Goal: Task Accomplishment & Management: Manage account settings

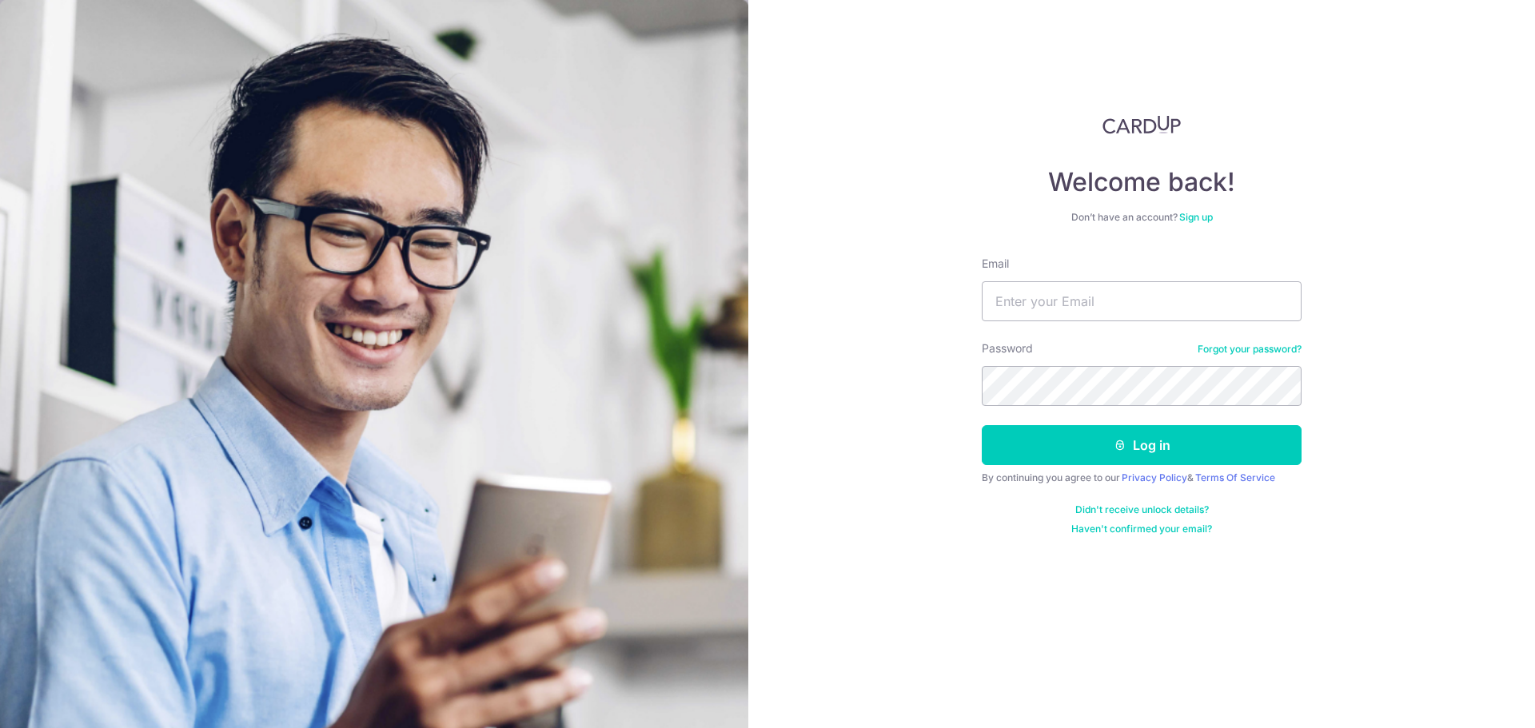
type input "[EMAIL_ADDRESS][DOMAIN_NAME]"
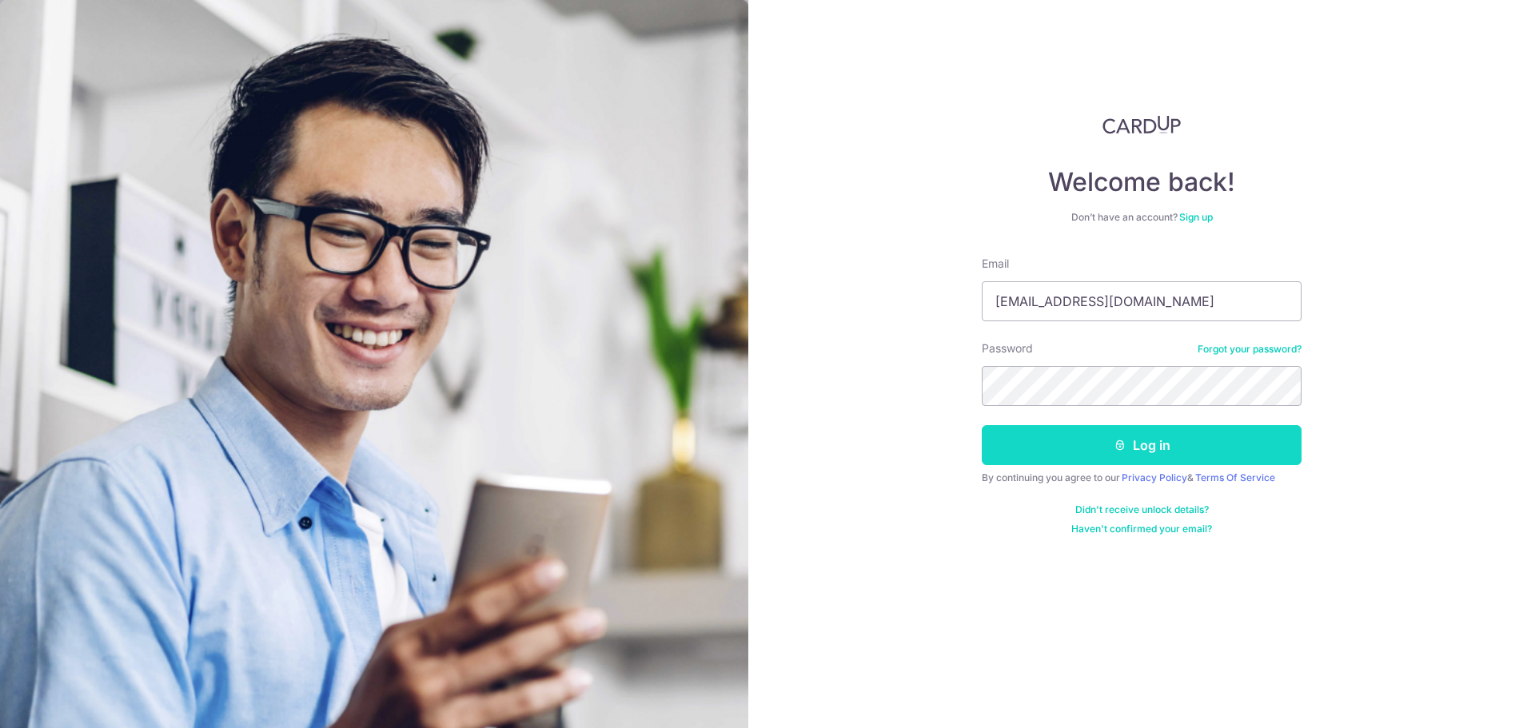
click at [1120, 437] on button "Log in" at bounding box center [1142, 445] width 320 height 40
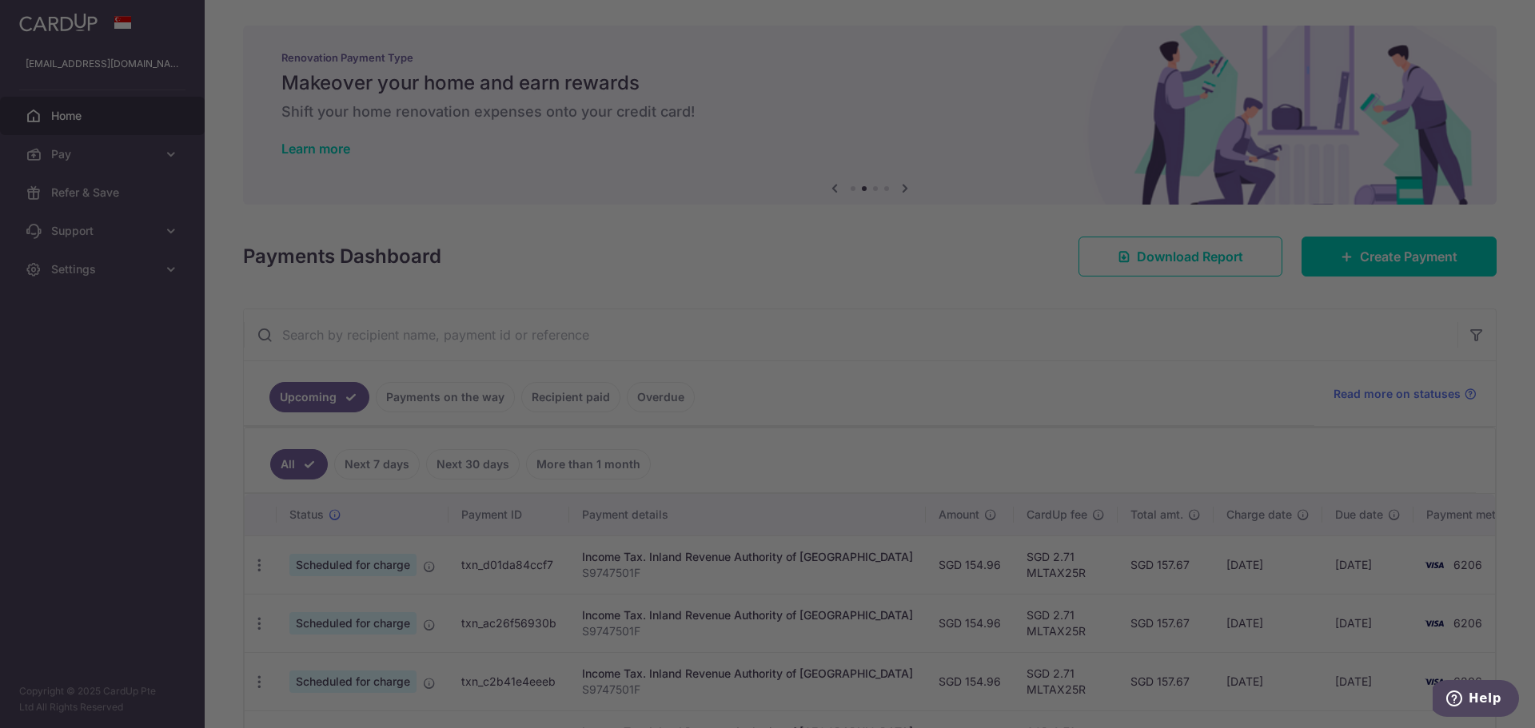
click at [1164, 395] on div at bounding box center [775, 368] width 1550 height 736
click at [792, 618] on div at bounding box center [775, 368] width 1550 height 736
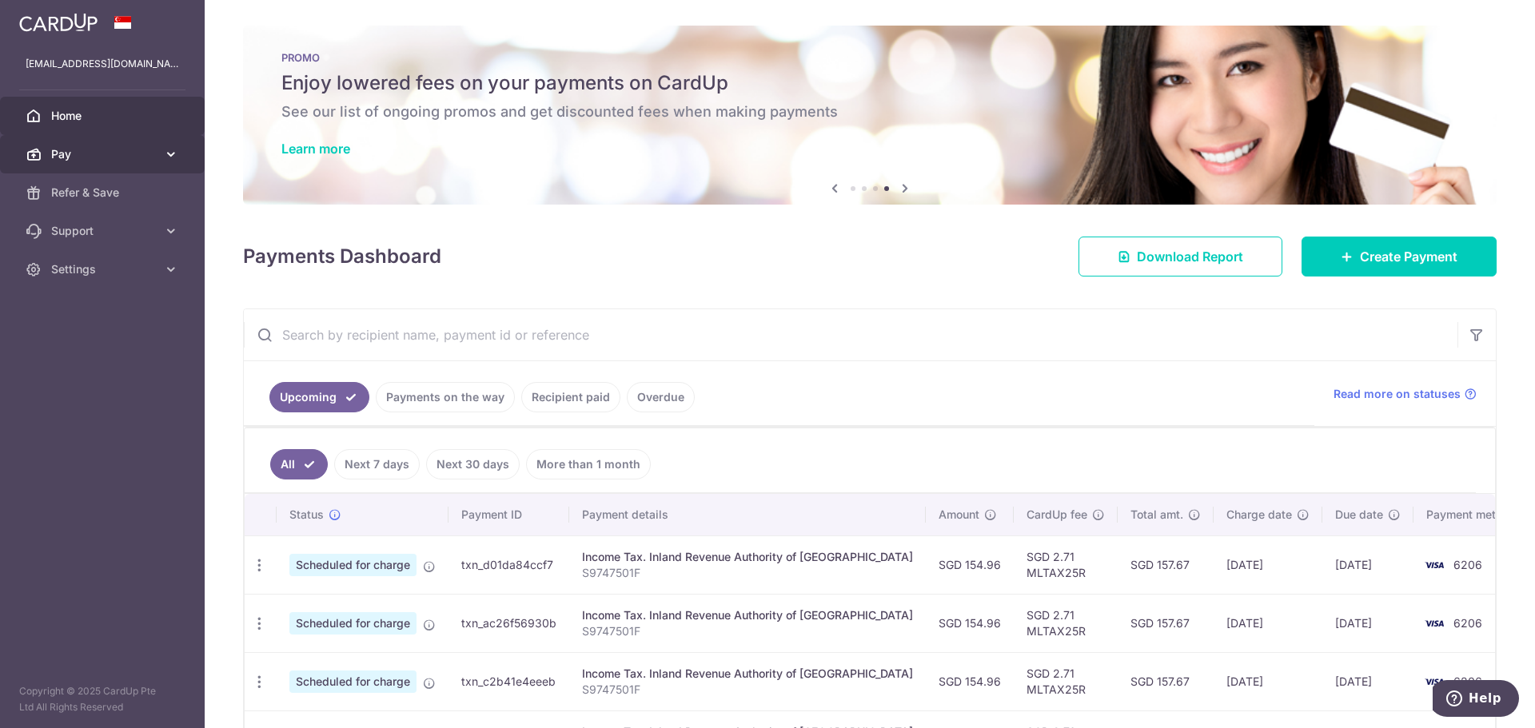
click at [154, 158] on span "Pay" at bounding box center [104, 154] width 106 height 16
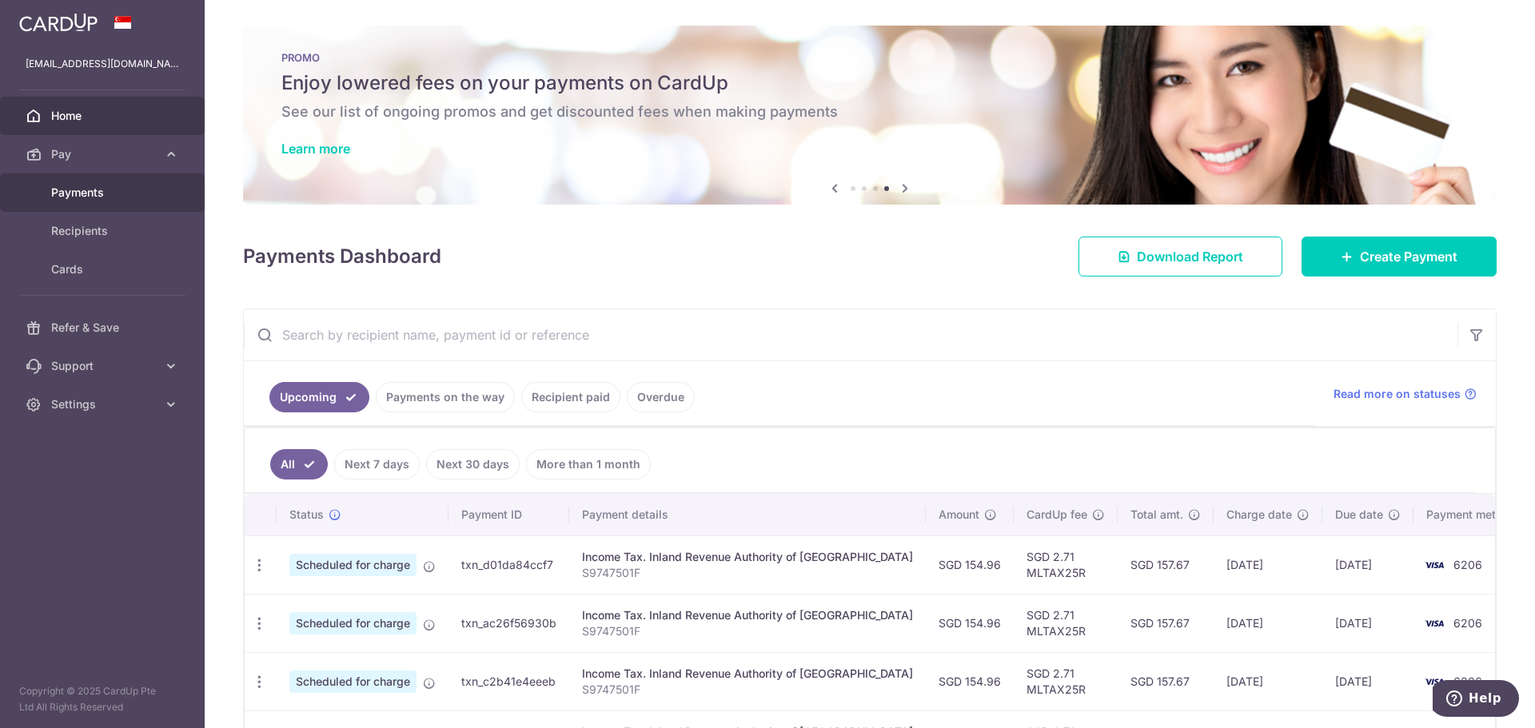
click at [127, 188] on span "Payments" at bounding box center [104, 193] width 106 height 16
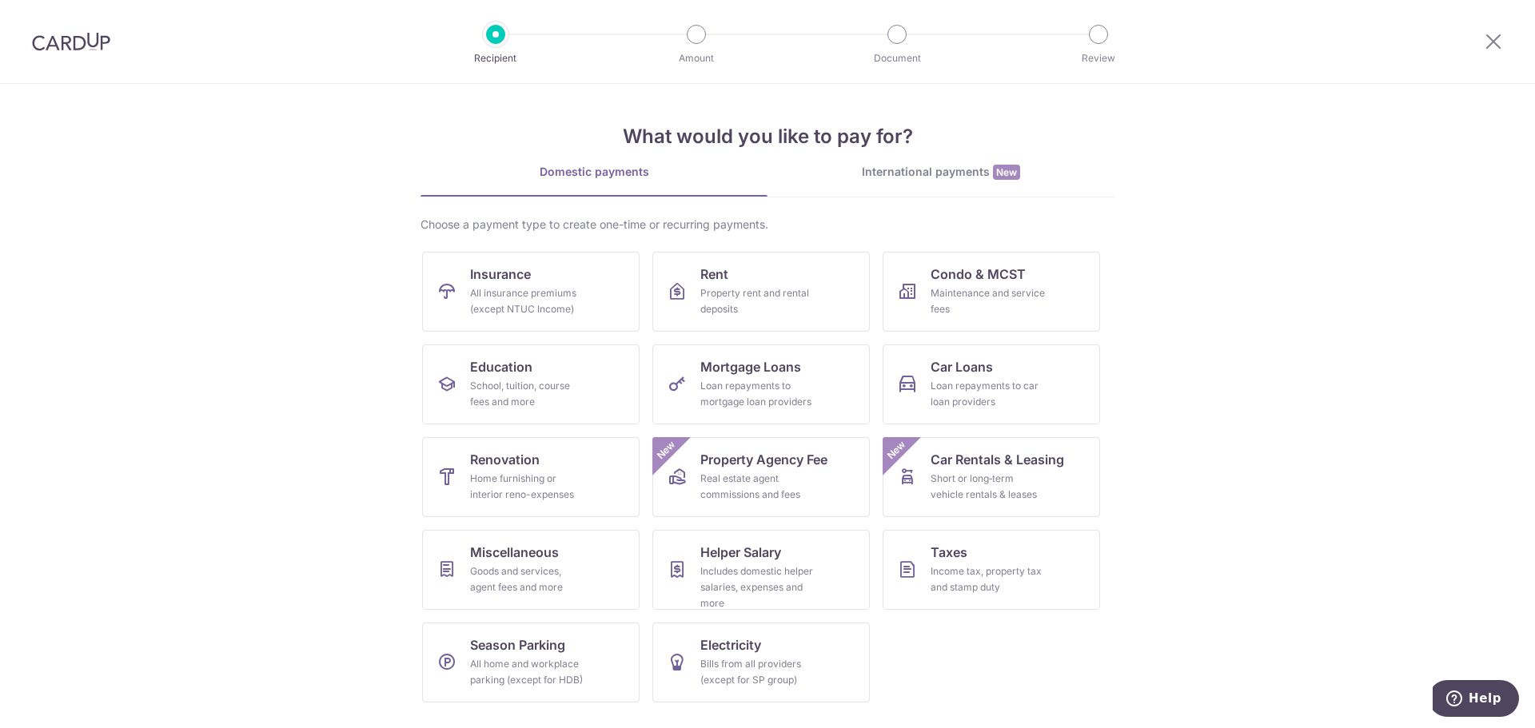
click at [50, 22] on div at bounding box center [71, 41] width 142 height 83
click at [61, 43] on img at bounding box center [71, 41] width 78 height 19
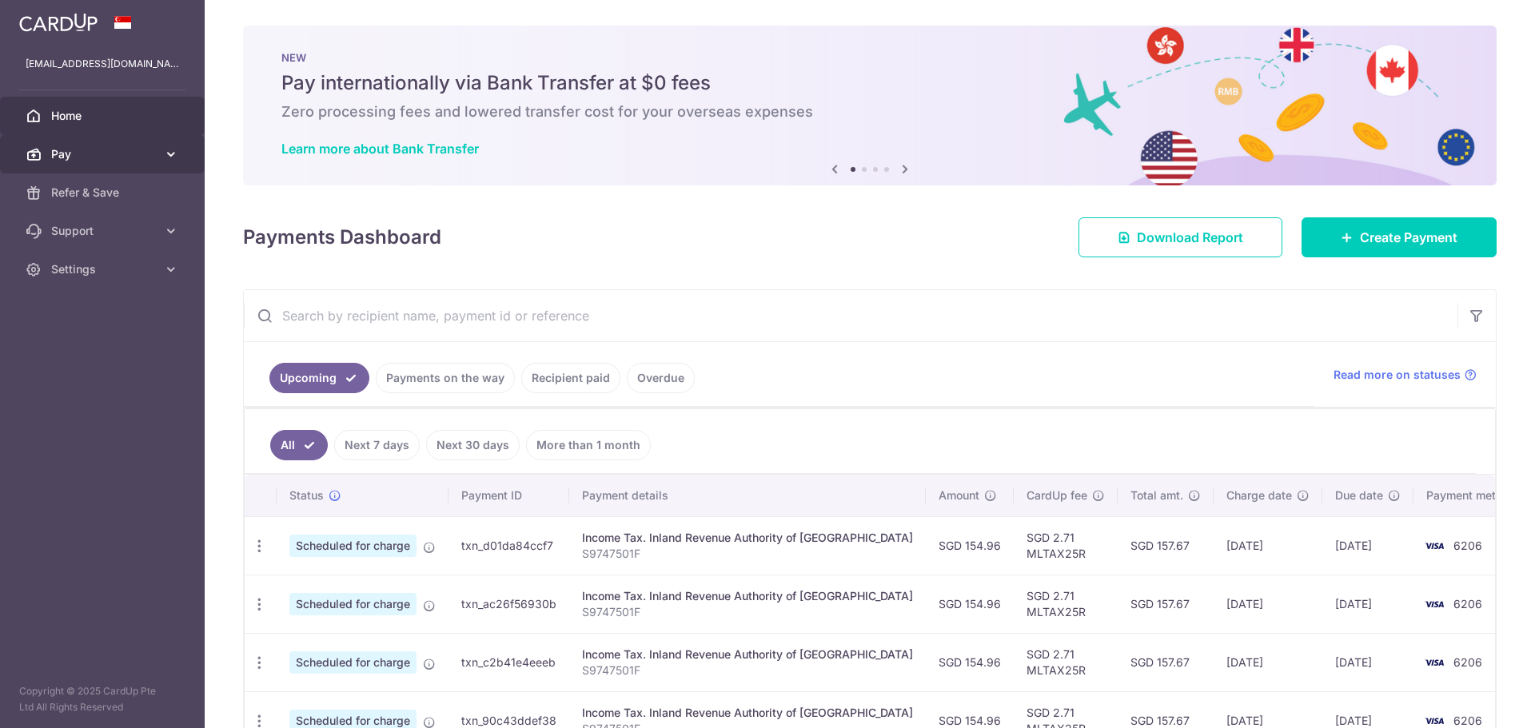
click at [129, 154] on span "Pay" at bounding box center [104, 154] width 106 height 16
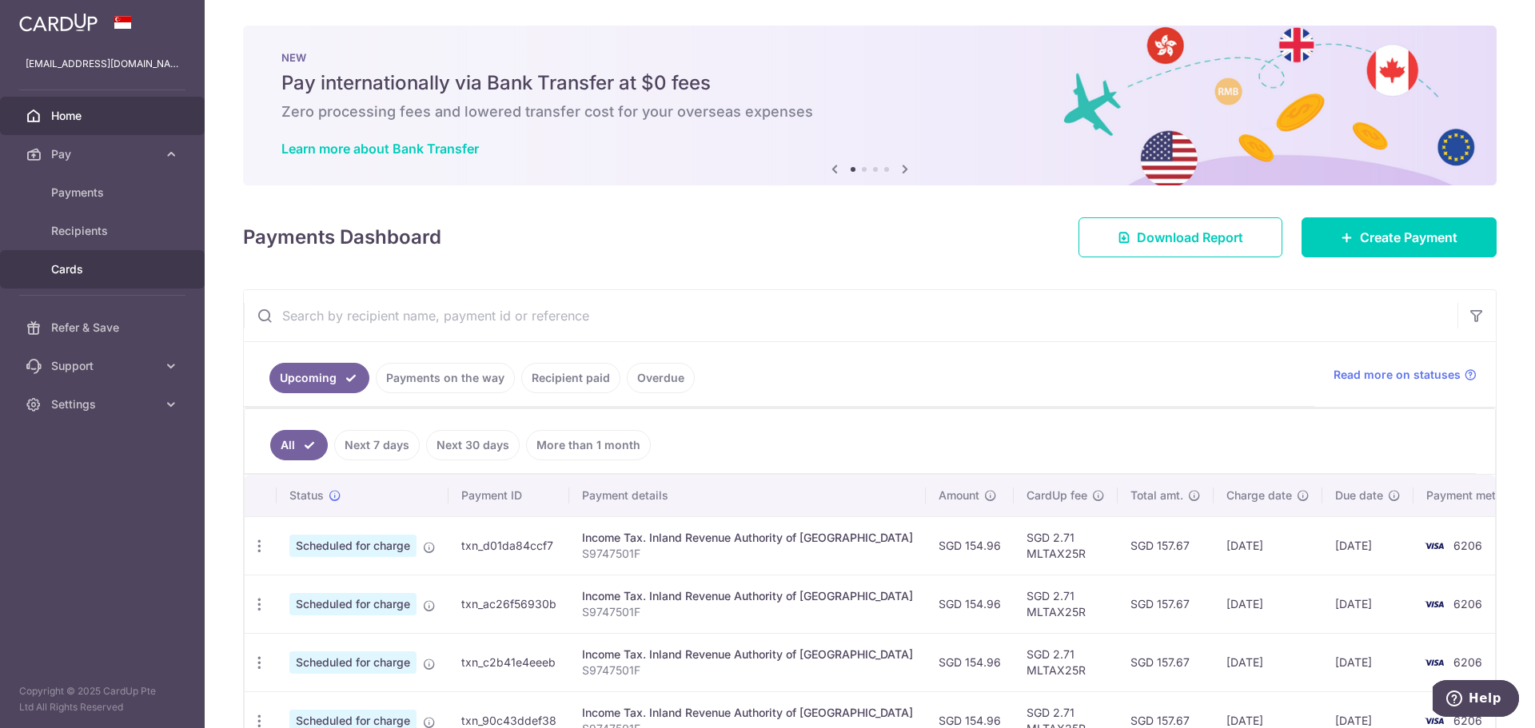
click at [66, 266] on span "Cards" at bounding box center [104, 269] width 106 height 16
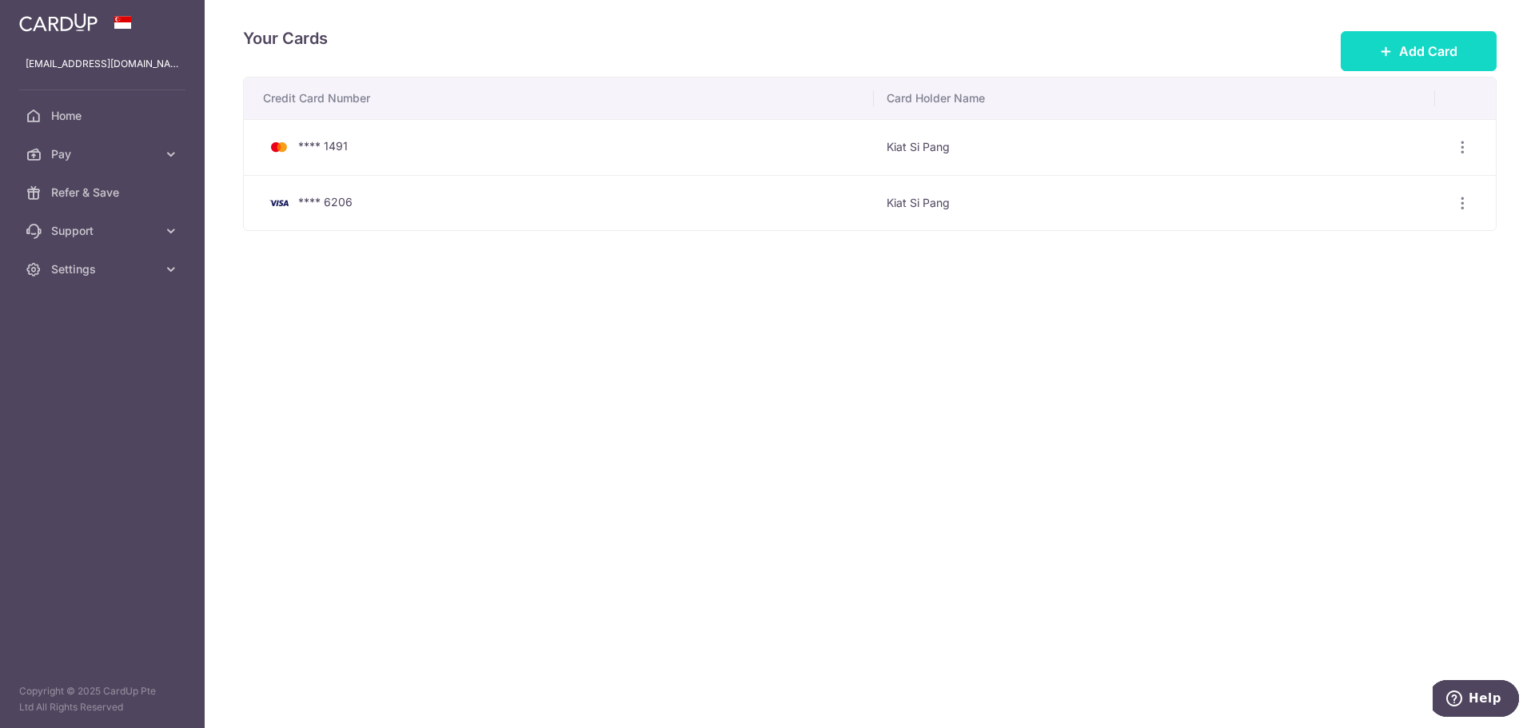
click at [1403, 34] on button "Add Card" at bounding box center [1419, 51] width 156 height 40
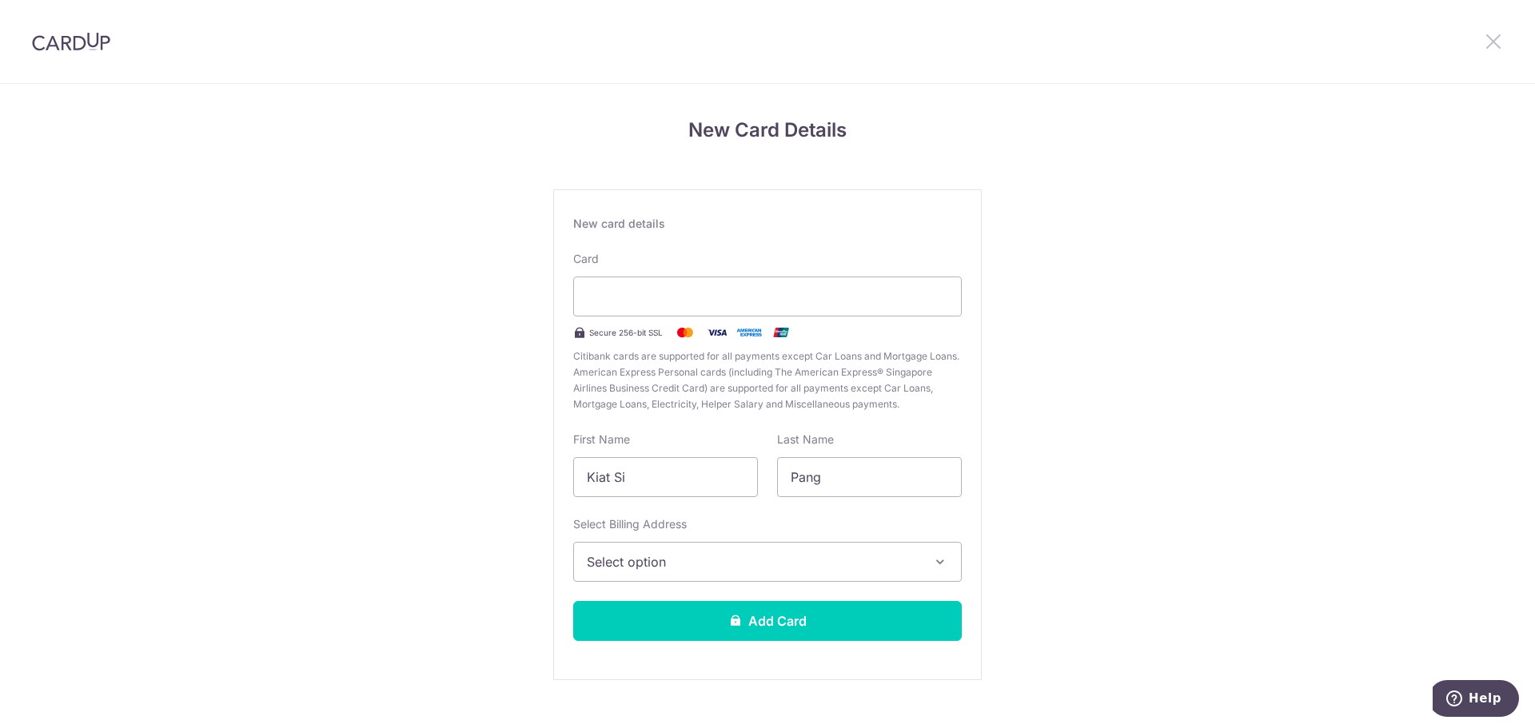
click at [1488, 40] on icon at bounding box center [1493, 41] width 19 height 20
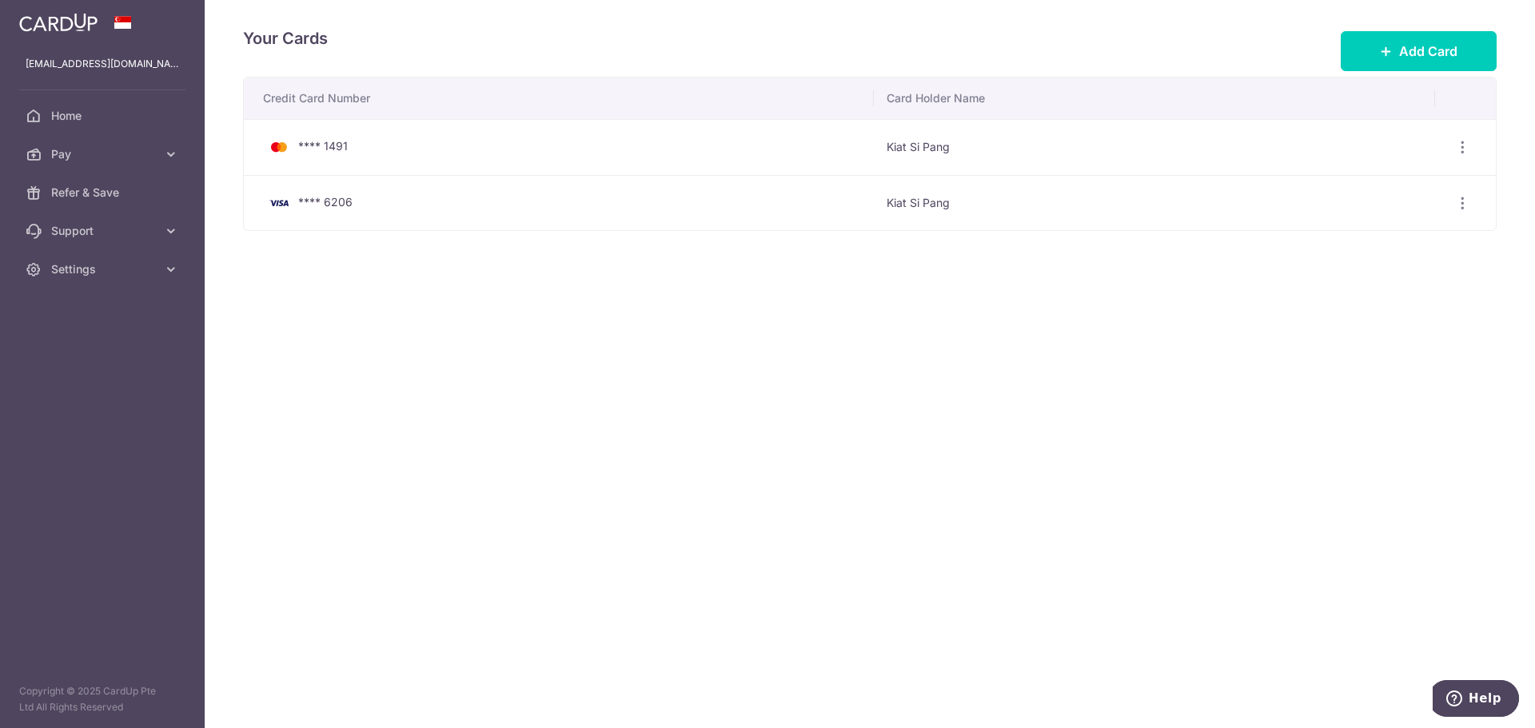
click at [334, 213] on td "**** 6206" at bounding box center [559, 203] width 630 height 56
click at [1460, 156] on icon "button" at bounding box center [1462, 147] width 17 height 17
click at [1431, 247] on span "View/Edit" at bounding box center [1408, 246] width 109 height 19
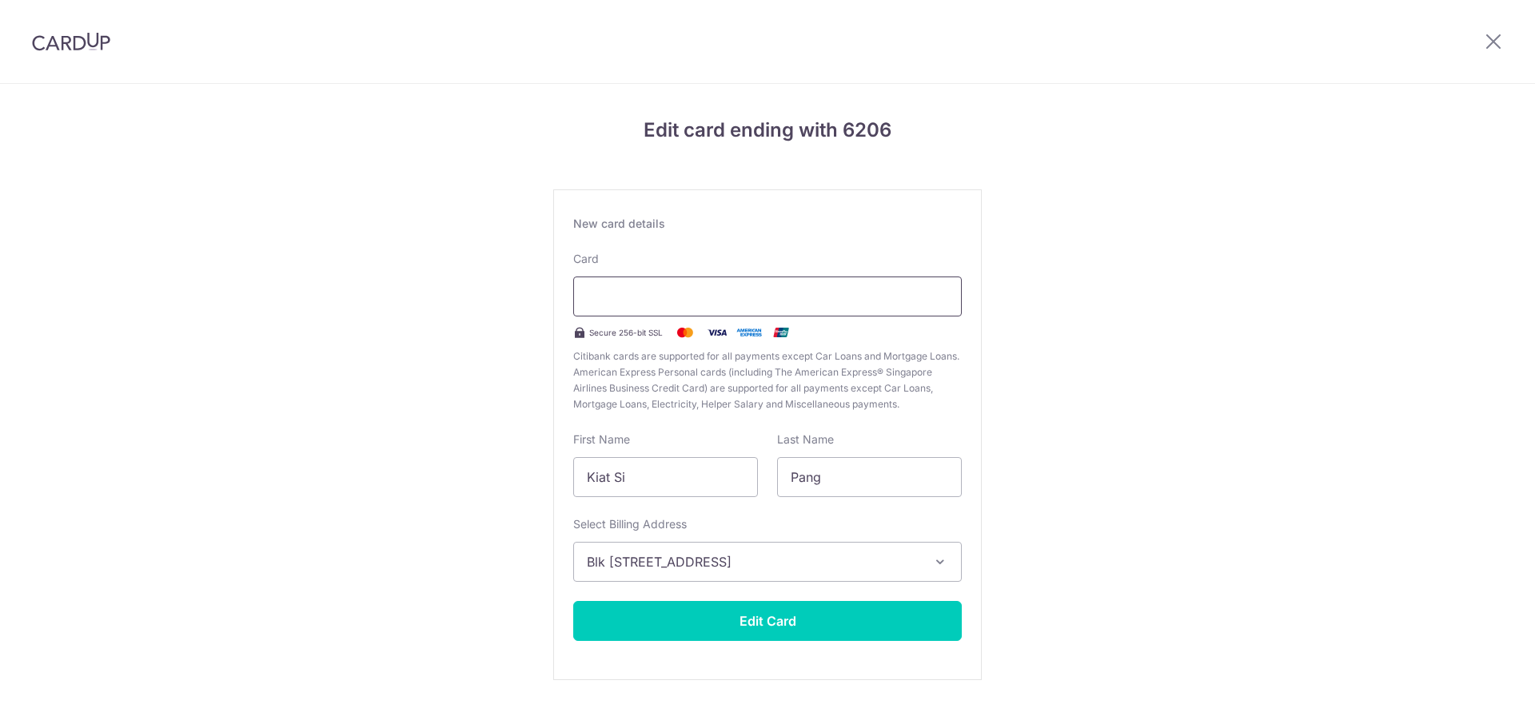
click at [860, 286] on div at bounding box center [767, 297] width 389 height 40
click at [987, 319] on div "Edit card ending with 6206 New card details Card Secure 256-bit SSL Citibank ca…" at bounding box center [767, 420] width 1535 height 672
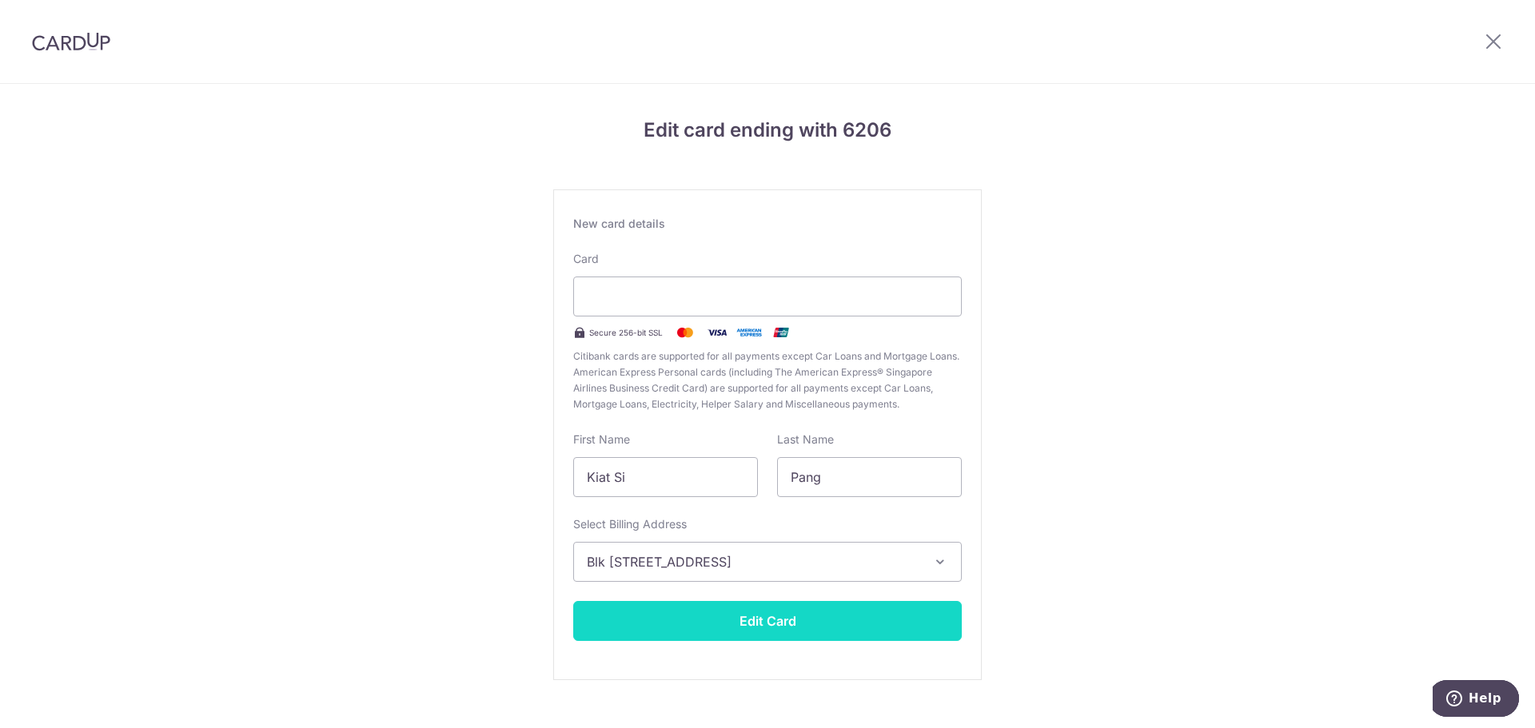
click at [772, 632] on button "Edit Card" at bounding box center [767, 621] width 389 height 40
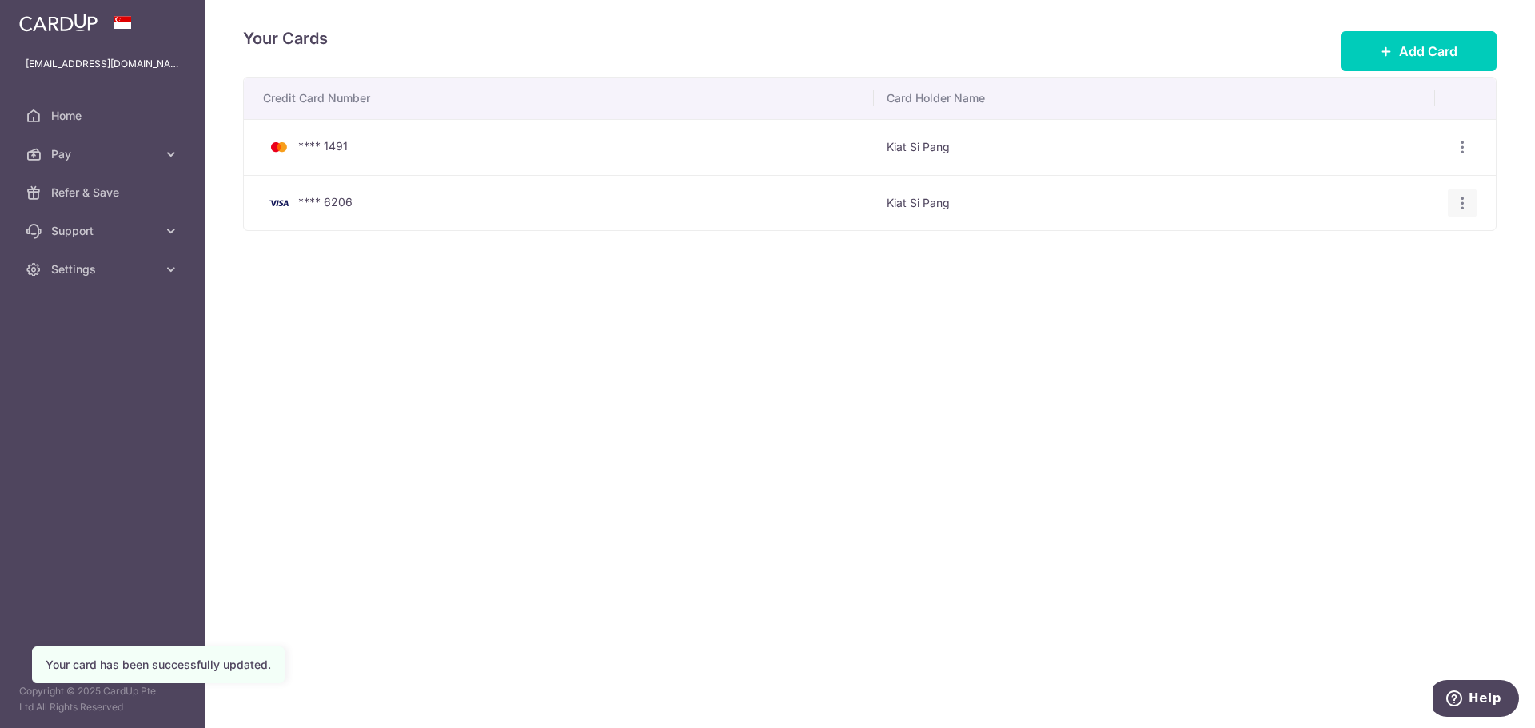
click at [1450, 203] on div "View/Edit [GEOGRAPHIC_DATA]" at bounding box center [1463, 204] width 30 height 30
click at [1458, 156] on icon "button" at bounding box center [1462, 147] width 17 height 17
click at [1420, 248] on span "View/Edit" at bounding box center [1408, 246] width 109 height 19
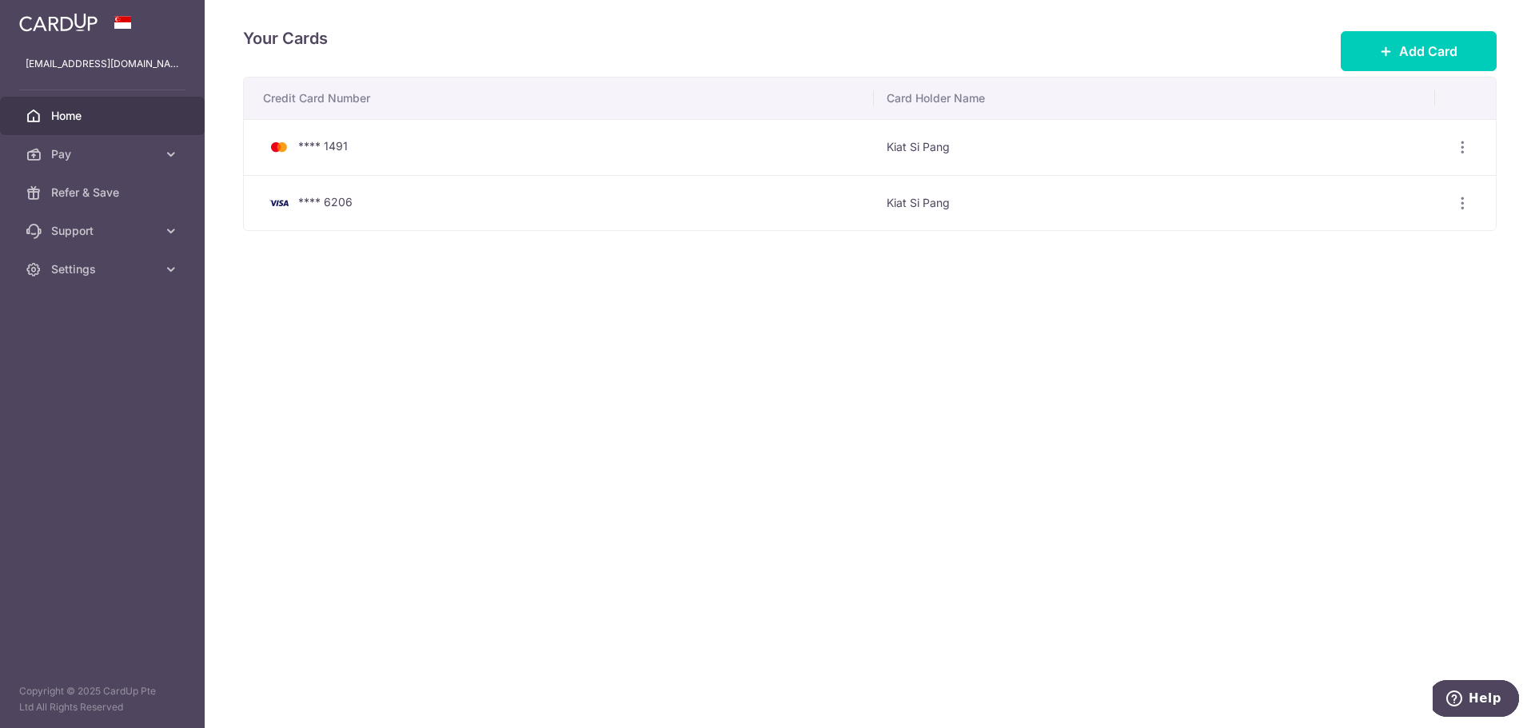
click at [87, 106] on link "Home" at bounding box center [102, 116] width 205 height 38
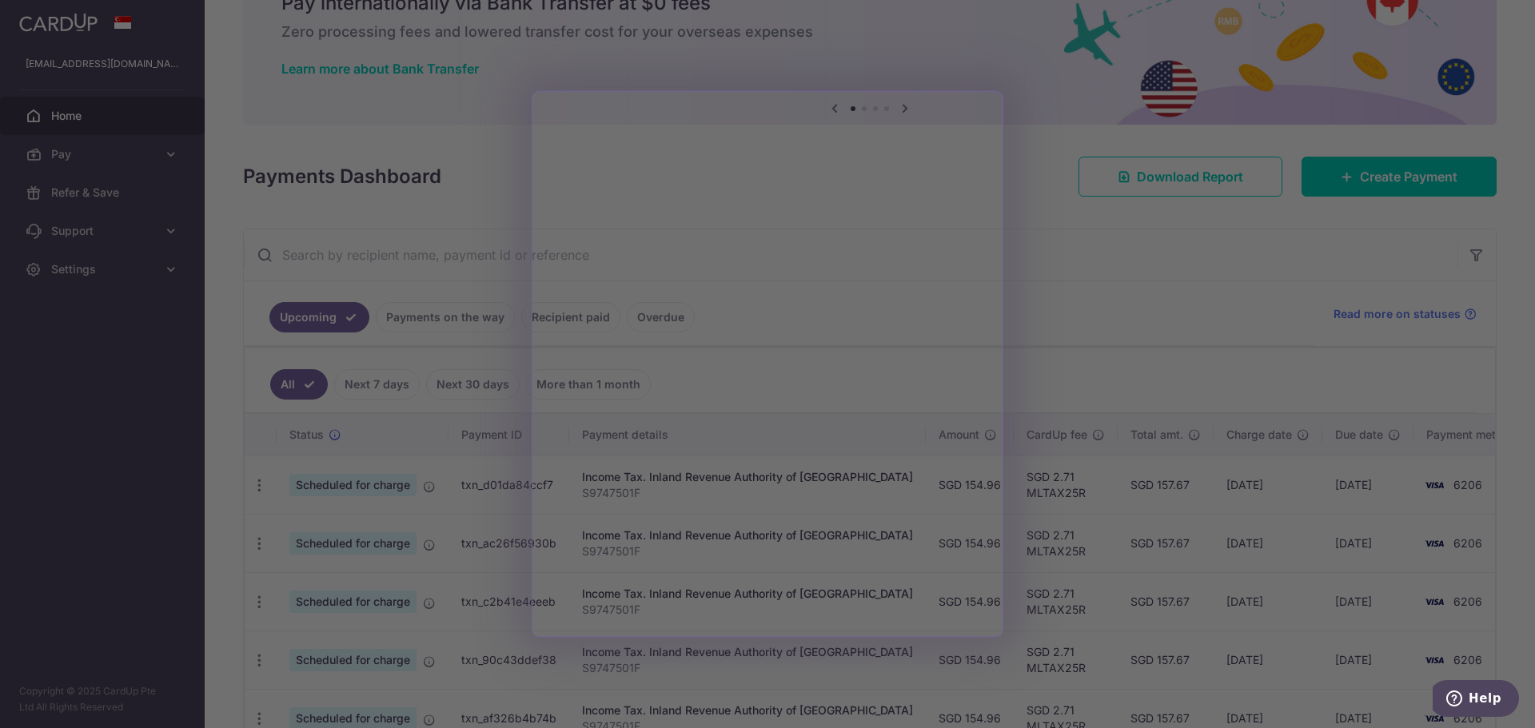
click at [1047, 351] on div at bounding box center [775, 368] width 1550 height 736
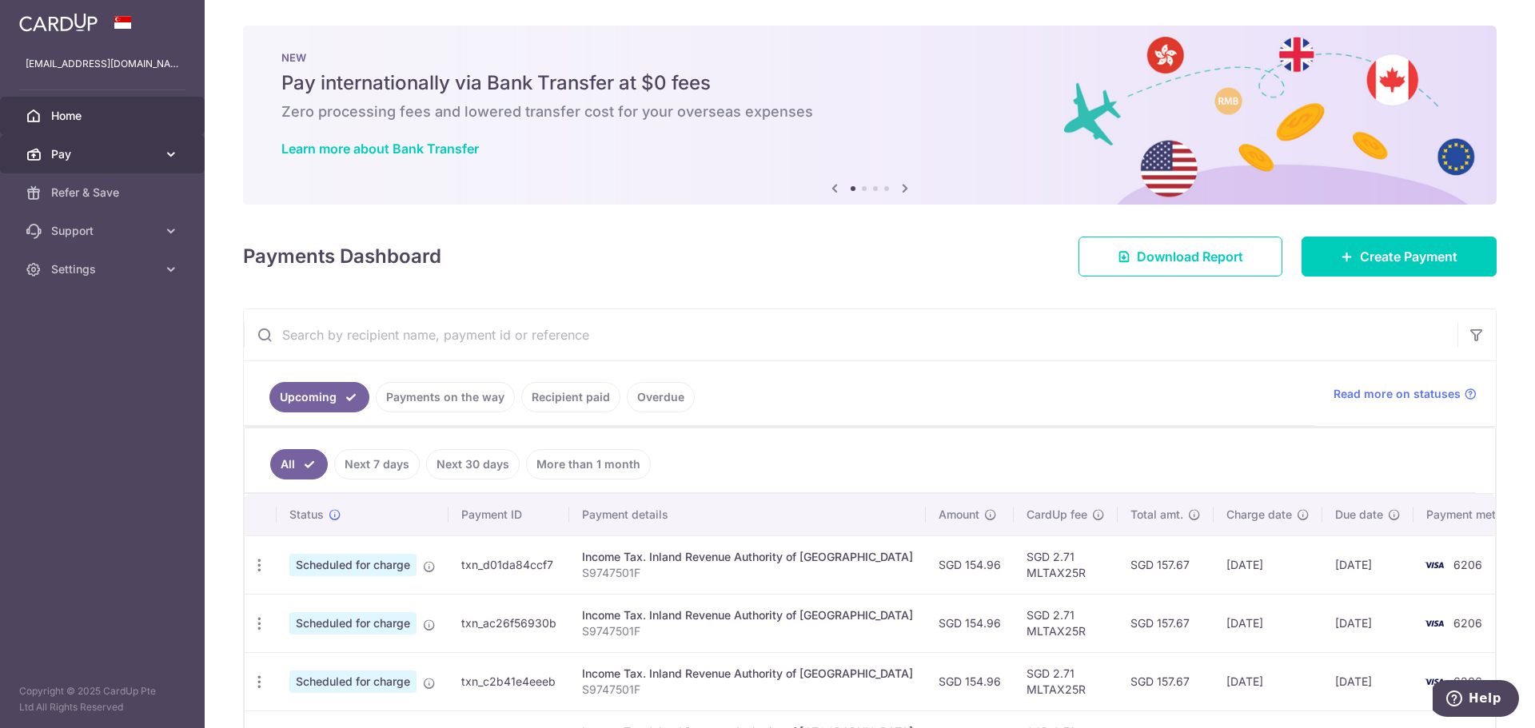
click at [94, 157] on span "Pay" at bounding box center [104, 154] width 106 height 16
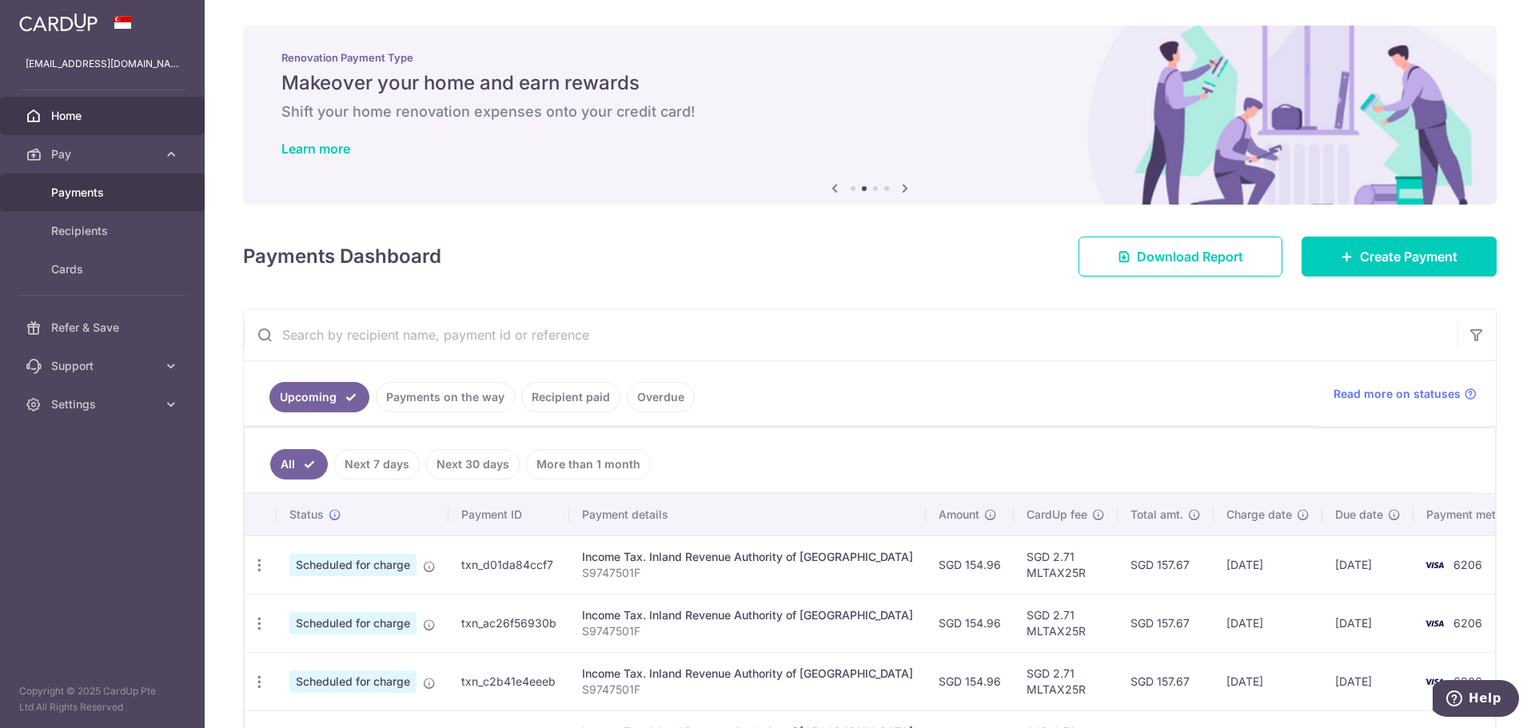
click at [91, 189] on span "Payments" at bounding box center [104, 193] width 106 height 16
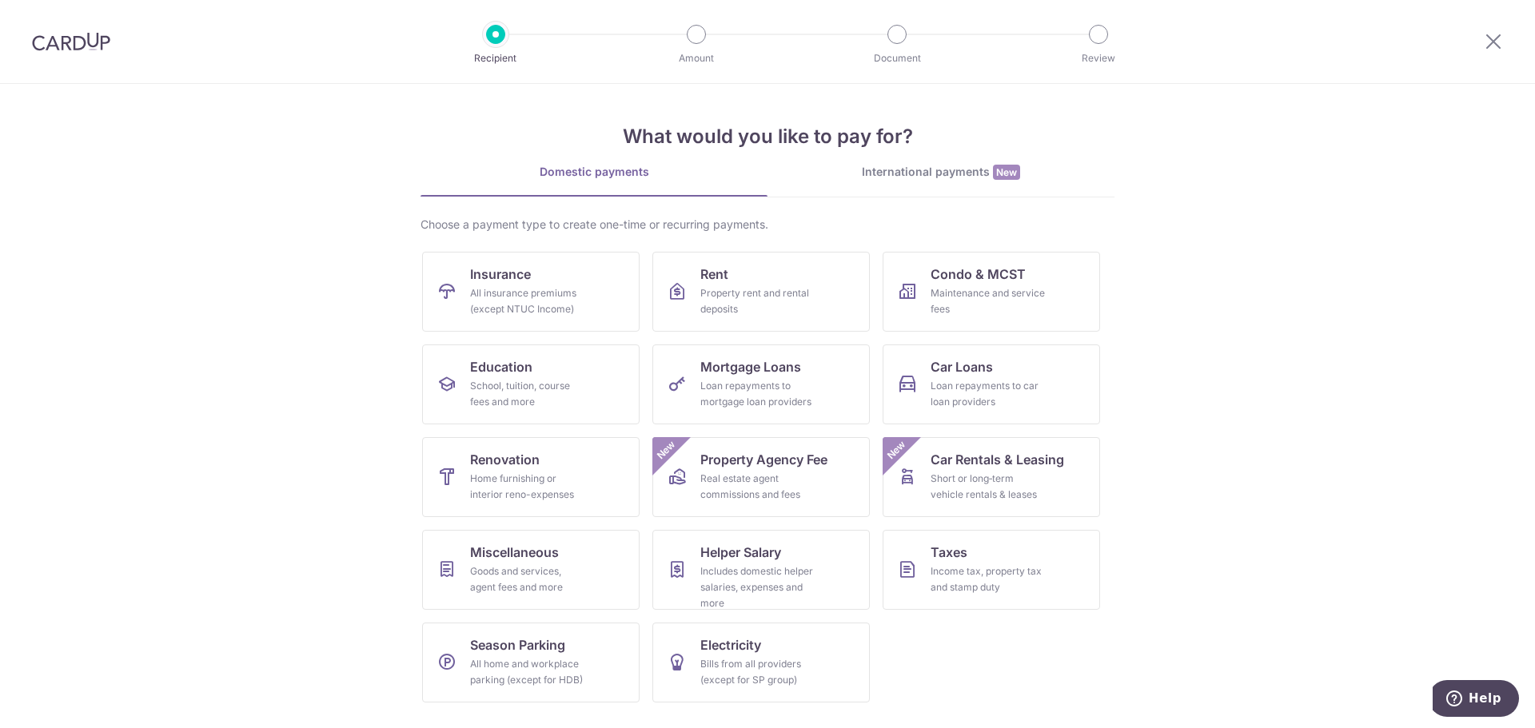
click at [49, 46] on img at bounding box center [71, 41] width 78 height 19
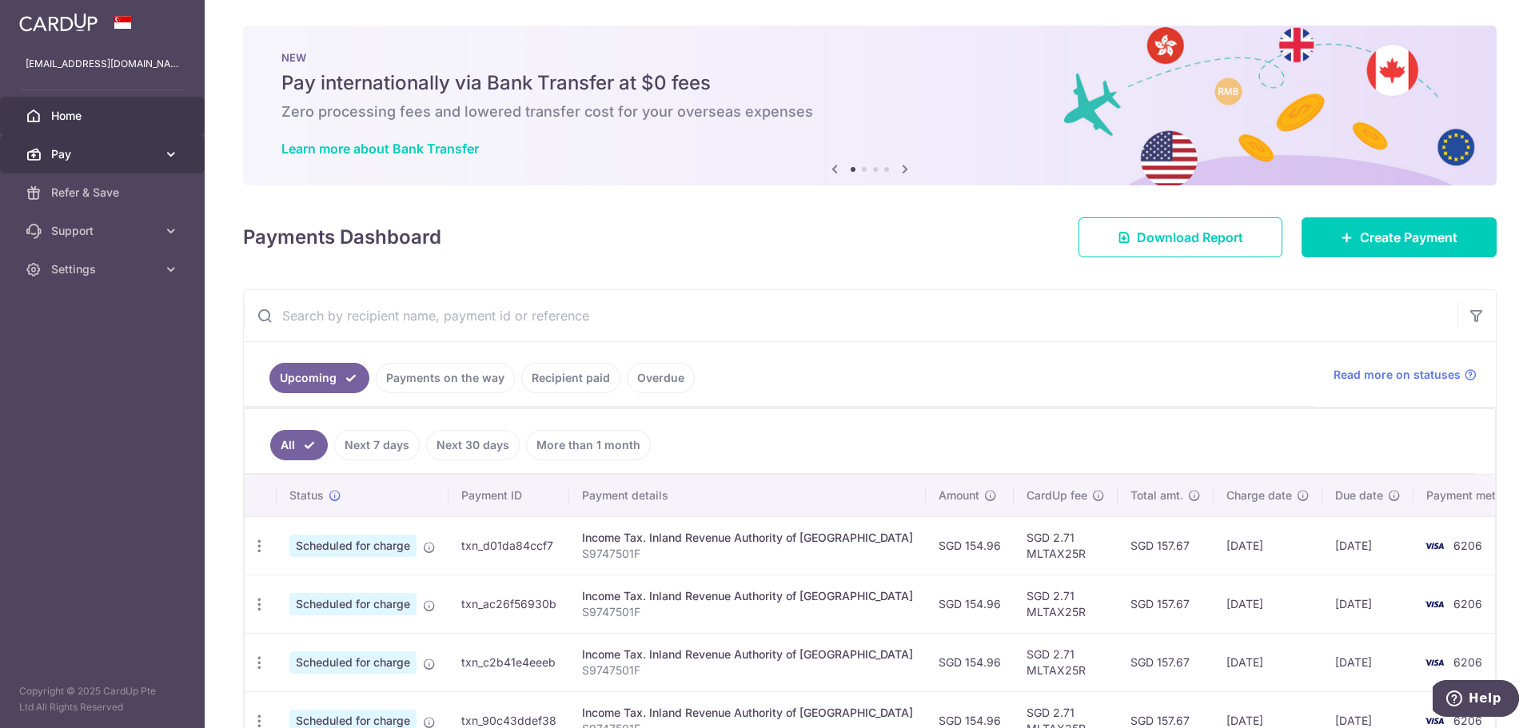
click at [116, 144] on link "Pay" at bounding box center [102, 154] width 205 height 38
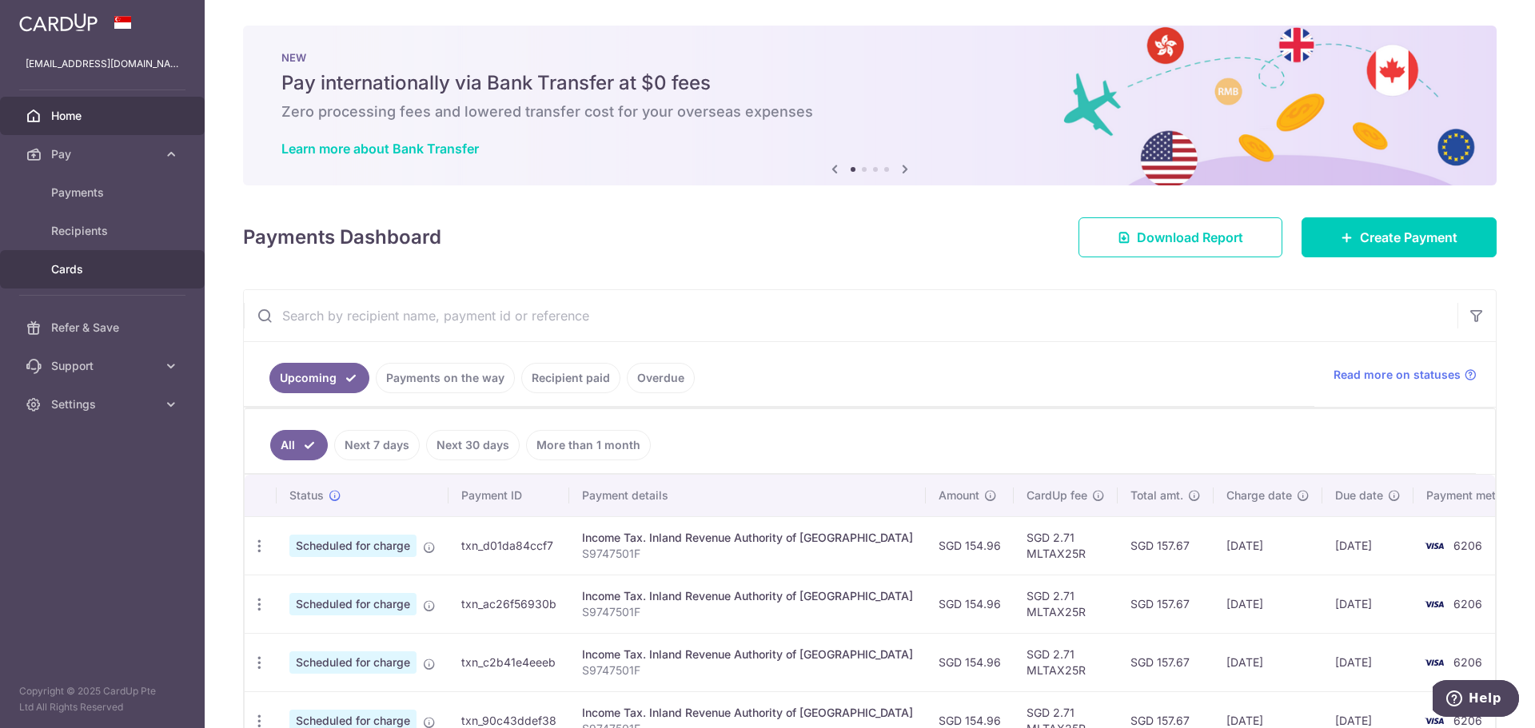
click at [90, 271] on span "Cards" at bounding box center [104, 269] width 106 height 16
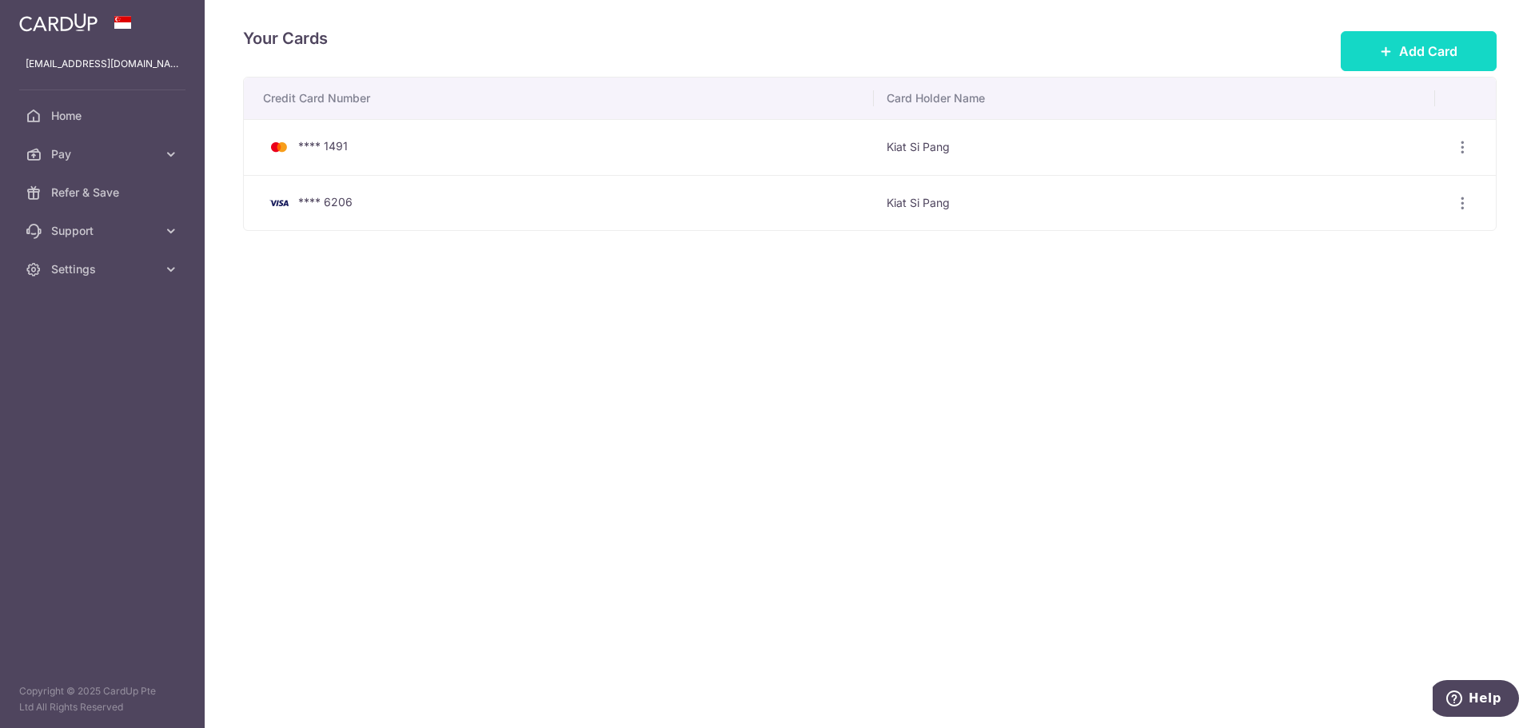
click at [1436, 50] on span "Add Card" at bounding box center [1428, 51] width 58 height 19
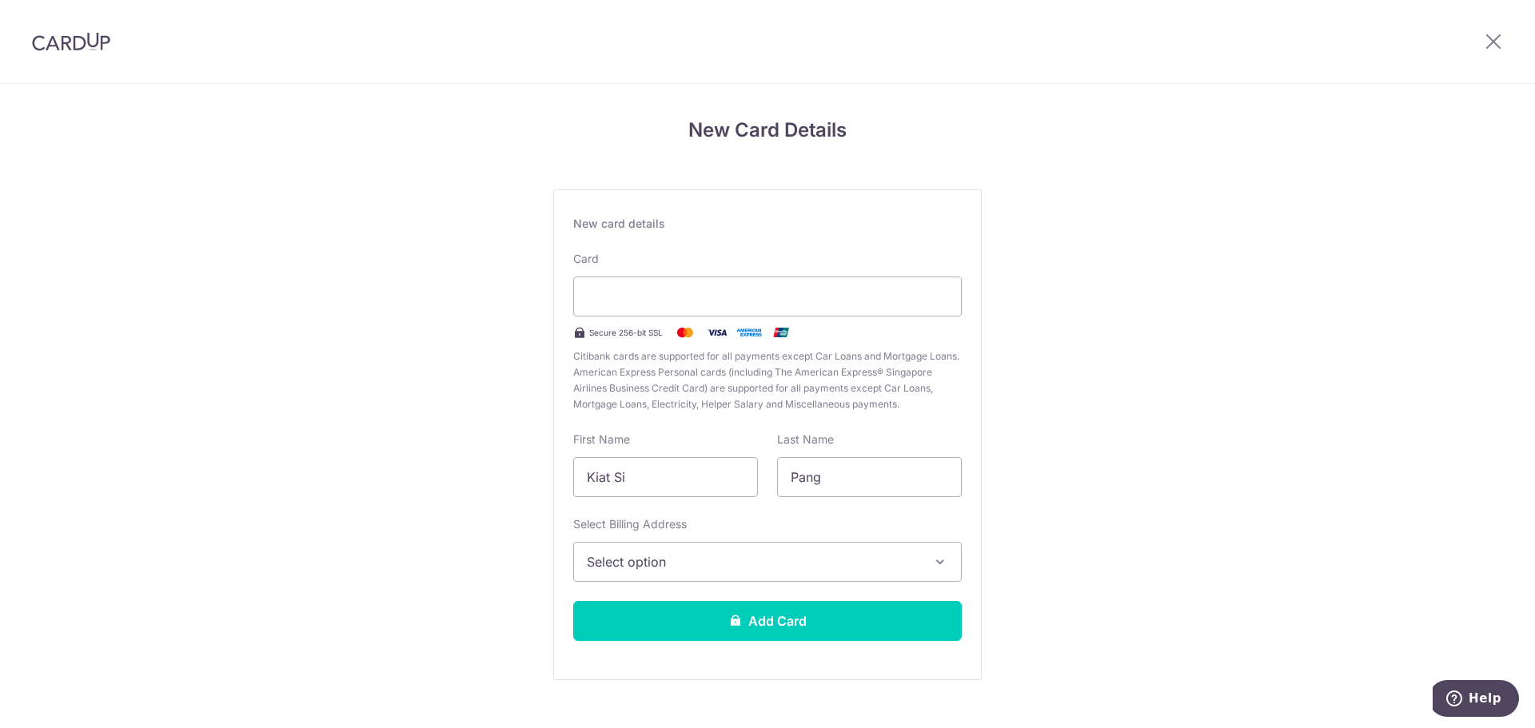
click at [1497, 54] on div at bounding box center [1493, 41] width 83 height 83
click at [1498, 42] on icon at bounding box center [1493, 41] width 19 height 20
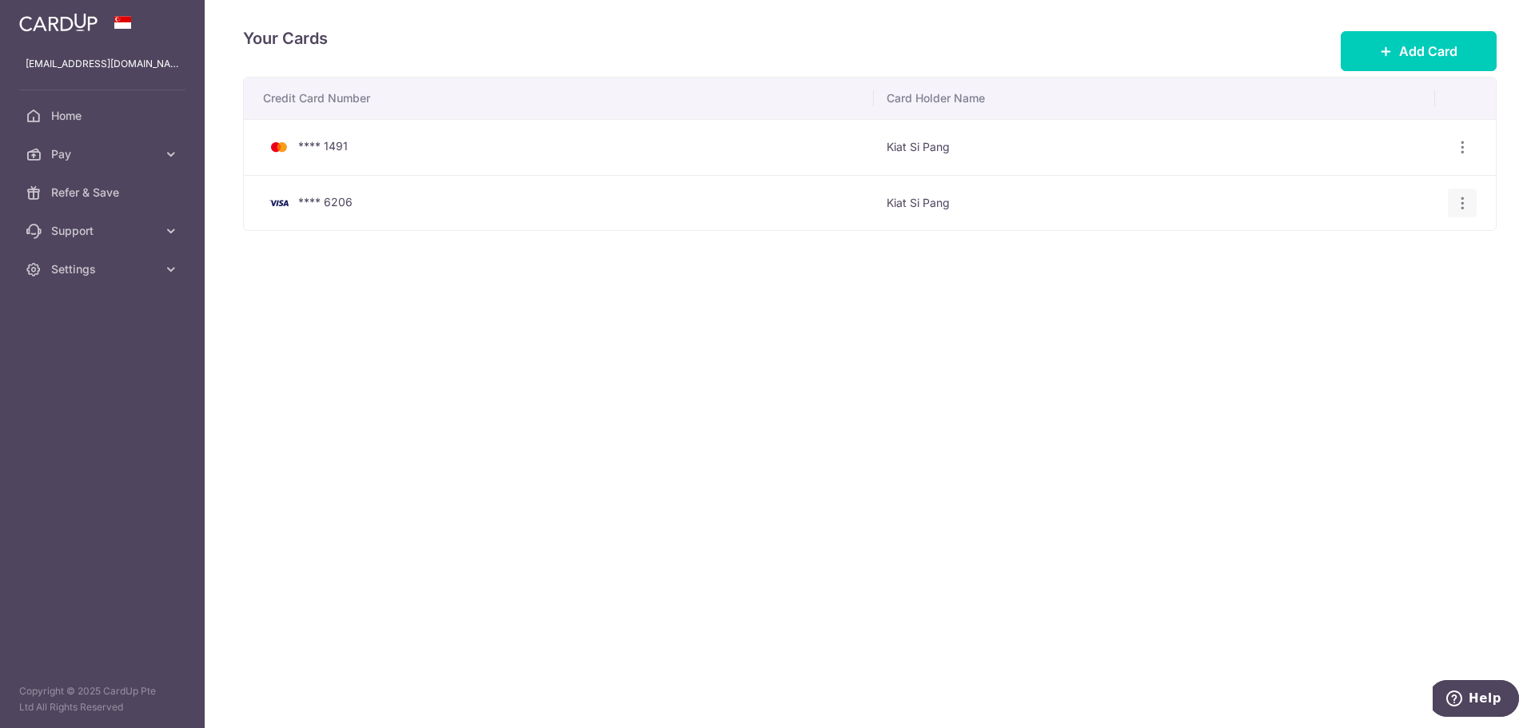
click at [1457, 156] on icon "button" at bounding box center [1462, 147] width 17 height 17
click at [1378, 288] on span "Delete" at bounding box center [1408, 285] width 109 height 19
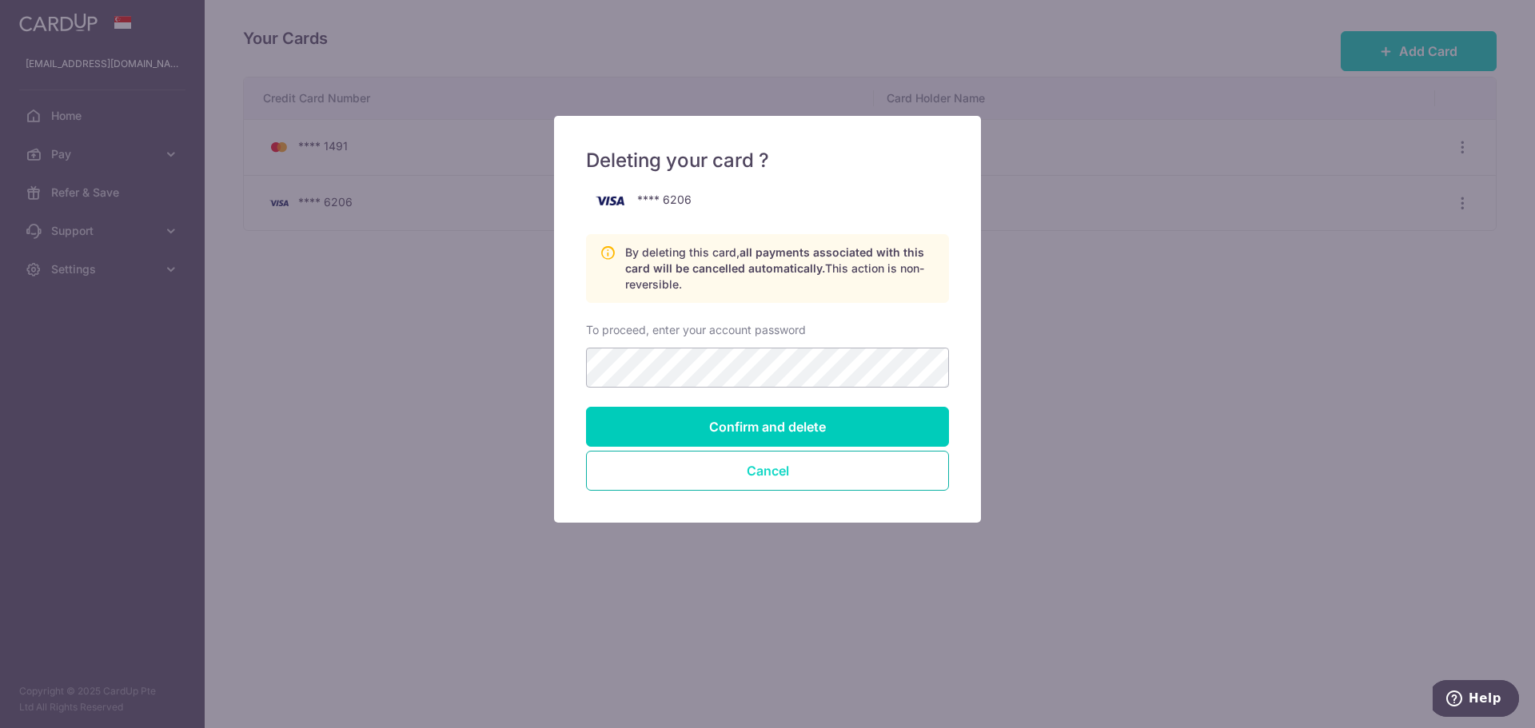
click at [772, 465] on button "Cancel" at bounding box center [767, 471] width 363 height 40
